Goal: Navigation & Orientation: Find specific page/section

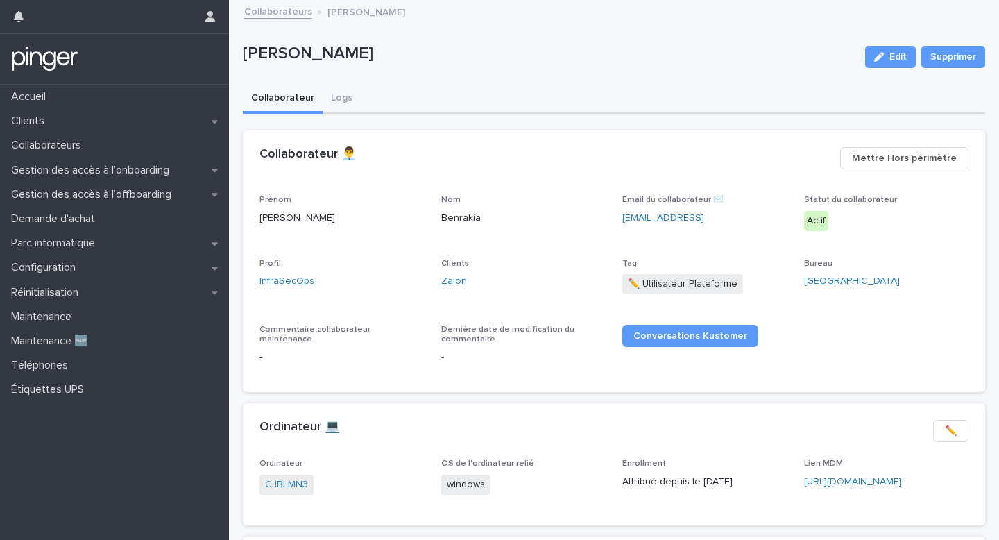
click at [468, 285] on div "Zaion" at bounding box center [523, 281] width 165 height 15
click at [454, 277] on link "Zaion" at bounding box center [454, 281] width 26 height 15
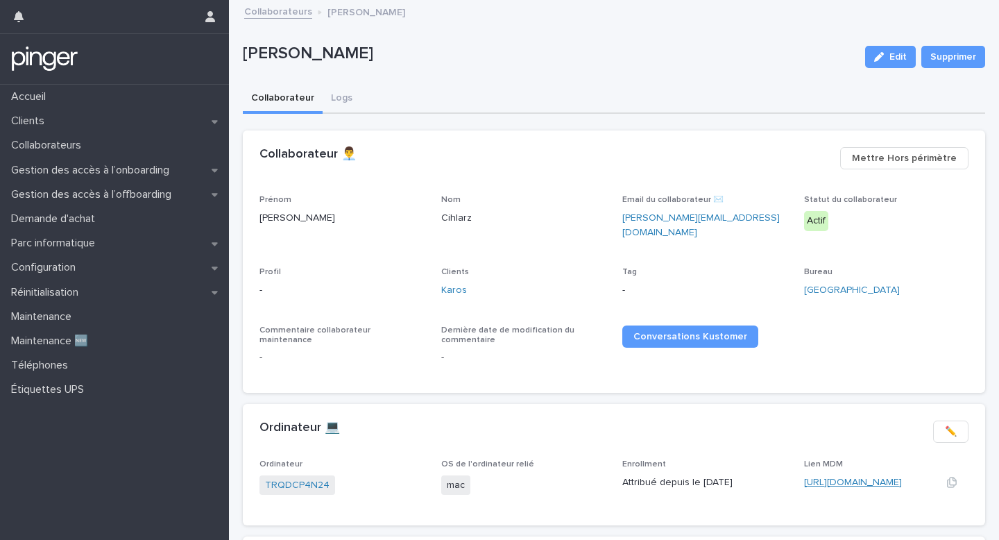
click at [847, 477] on link "https://karosmobility.jamfcloud.com/computers.html?id=68" at bounding box center [853, 482] width 98 height 10
click at [458, 283] on link "Obiz" at bounding box center [451, 290] width 20 height 15
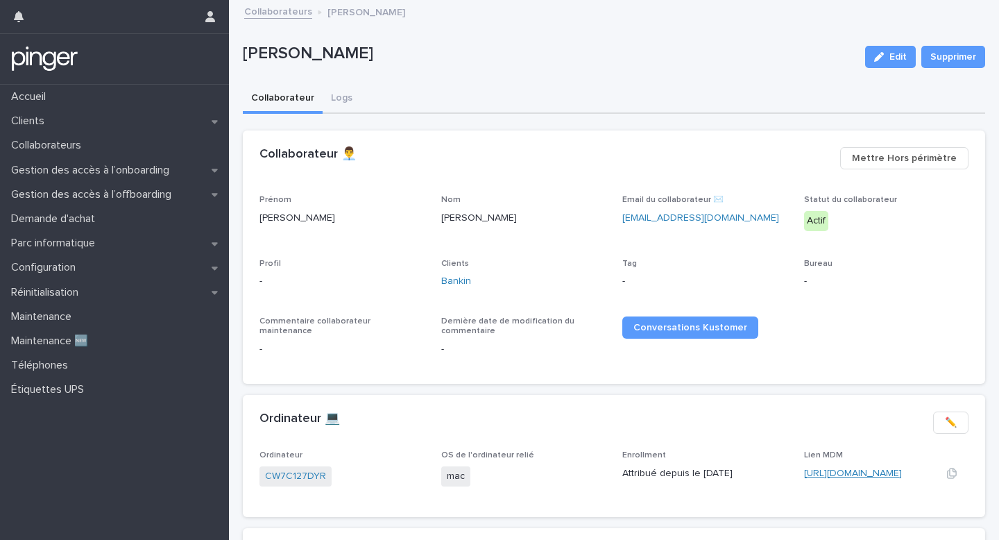
click at [889, 470] on link "[URL][DOMAIN_NAME]" at bounding box center [853, 473] width 98 height 10
